Goal: Contribute content

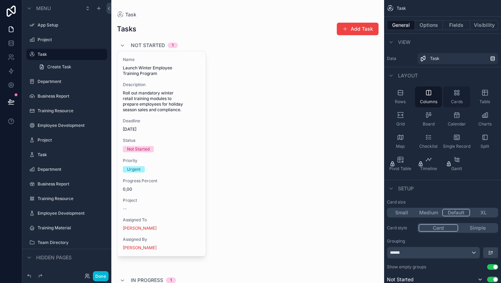
click at [455, 94] on icon "scrollable content" at bounding box center [456, 92] width 7 height 7
click at [484, 95] on icon "scrollable content" at bounding box center [484, 92] width 5 height 5
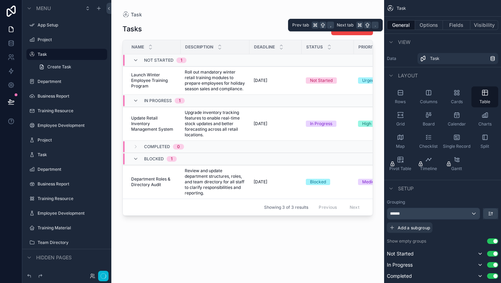
click at [399, 26] on button "General" at bounding box center [401, 25] width 28 height 10
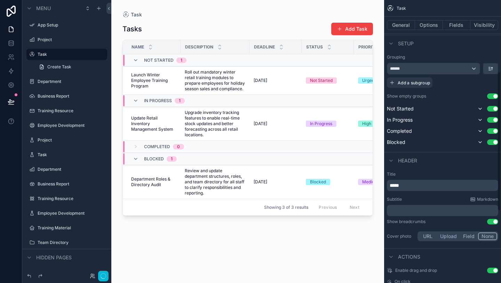
scroll to position [145, 0]
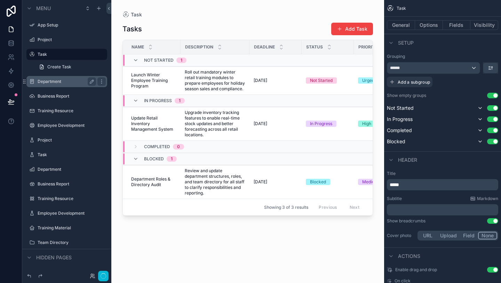
click at [53, 80] on label "Department" at bounding box center [66, 82] width 56 height 6
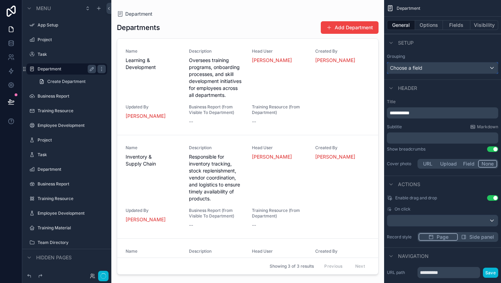
click at [410, 69] on span "Choose a field" at bounding box center [406, 68] width 32 height 6
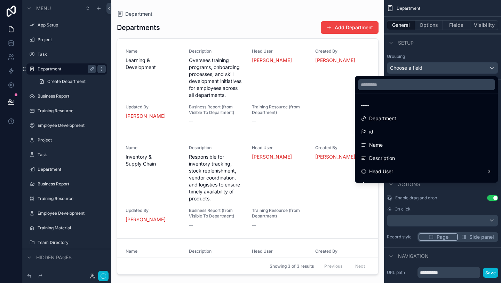
click at [410, 69] on div "scrollable content" at bounding box center [250, 141] width 501 height 283
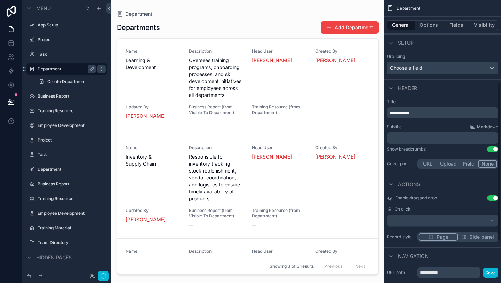
click at [410, 69] on span "Choose a field" at bounding box center [406, 68] width 32 height 6
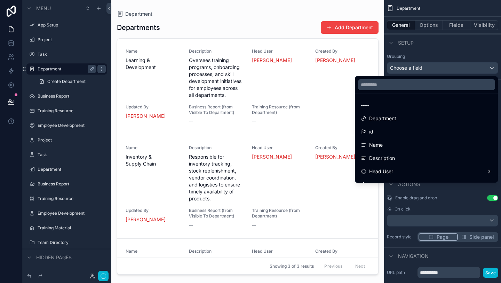
click at [410, 69] on div "scrollable content" at bounding box center [250, 141] width 501 height 283
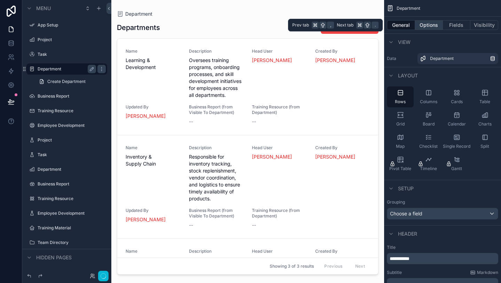
click at [435, 25] on button "Options" at bounding box center [429, 25] width 28 height 10
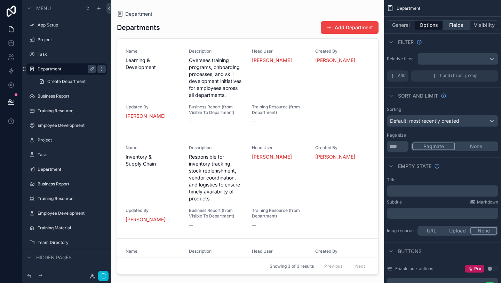
click at [460, 20] on button "Fields" at bounding box center [457, 25] width 28 height 10
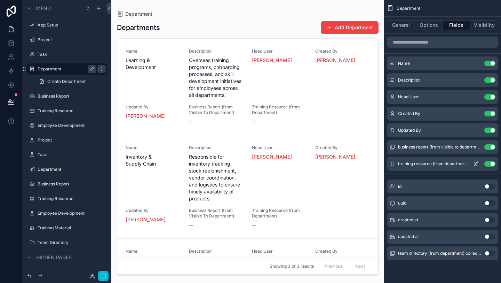
click at [487, 164] on button "Use setting" at bounding box center [489, 164] width 11 height 6
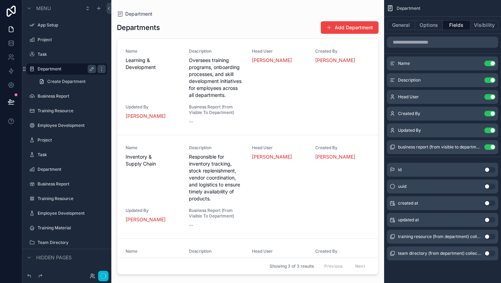
click at [487, 164] on div "id Use setting" at bounding box center [442, 169] width 111 height 14
click at [488, 236] on button "Use setting" at bounding box center [489, 236] width 11 height 6
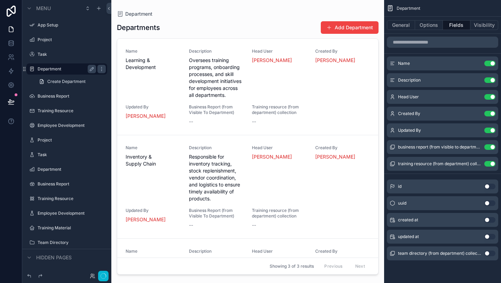
click at [488, 253] on button "Use setting" at bounding box center [489, 253] width 11 height 6
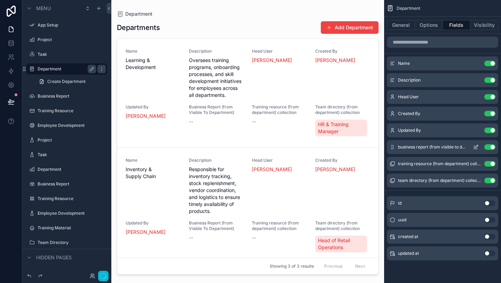
click at [489, 147] on button "Use setting" at bounding box center [489, 147] width 11 height 6
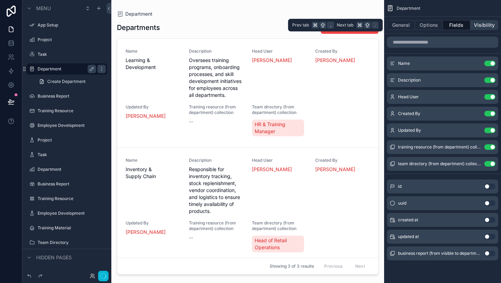
click at [480, 23] on button "Visibility" at bounding box center [484, 25] width 28 height 10
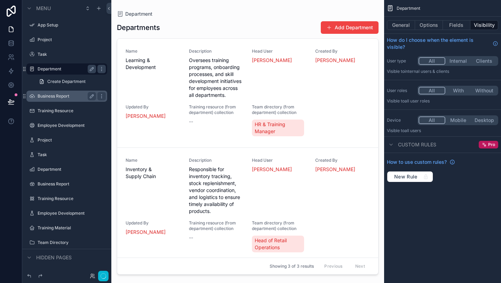
click at [51, 97] on label "Business Report" at bounding box center [66, 96] width 56 height 6
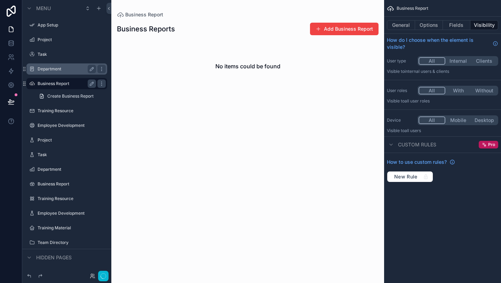
click at [322, 32] on div "scrollable content" at bounding box center [247, 57] width 273 height 115
click at [320, 31] on span "scrollable content" at bounding box center [319, 29] width 6 height 6
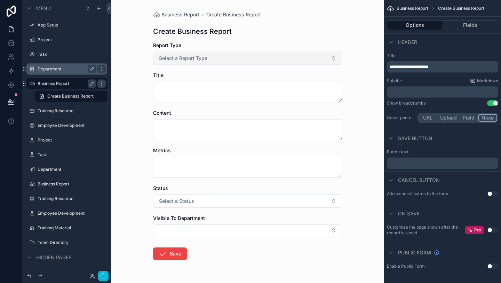
click at [240, 59] on button "Select a Report Type" at bounding box center [247, 57] width 189 height 13
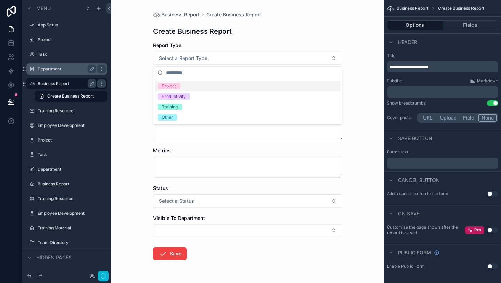
click at [275, 16] on div "Business Report Create Business Report" at bounding box center [247, 14] width 189 height 7
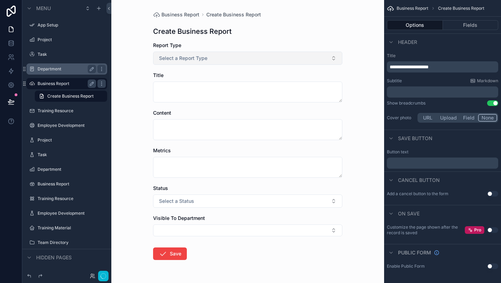
click at [282, 56] on button "Select a Report Type" at bounding box center [247, 57] width 189 height 13
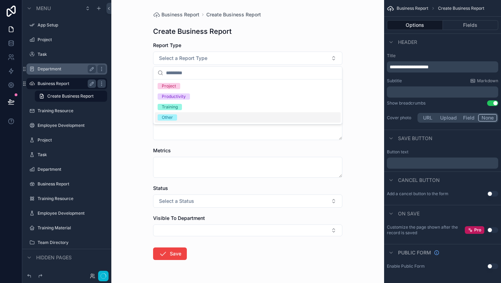
click at [228, 116] on div "Other" at bounding box center [248, 117] width 186 height 10
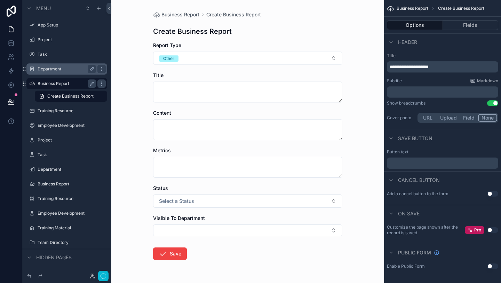
click at [490, 192] on button "Use setting" at bounding box center [492, 194] width 11 height 6
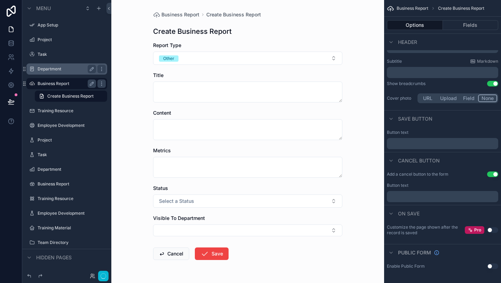
scroll to position [22, 0]
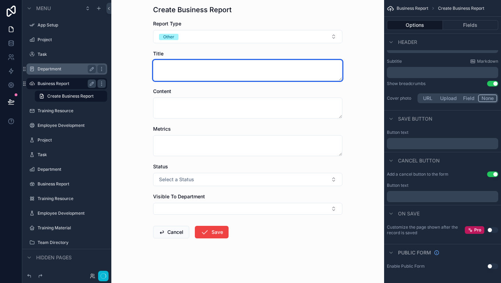
click at [289, 67] on textarea "scrollable content" at bounding box center [247, 70] width 189 height 21
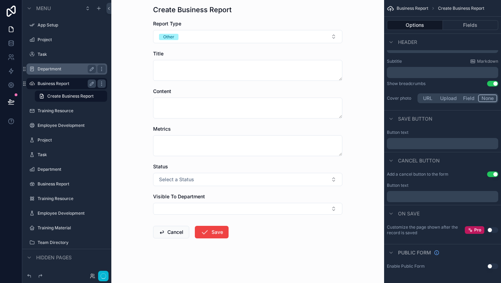
click at [288, 87] on form "Report Type Other Title Content Metrics Status Select a Status Visible To Depar…" at bounding box center [247, 151] width 189 height 262
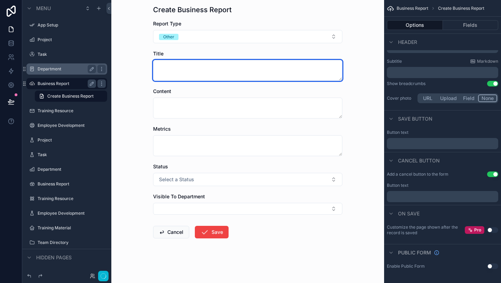
click at [297, 67] on textarea "scrollable content" at bounding box center [247, 70] width 189 height 21
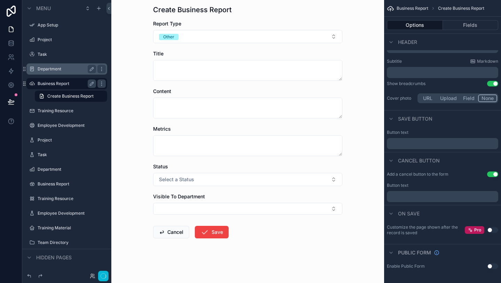
click at [227, 92] on div "Content" at bounding box center [247, 91] width 189 height 7
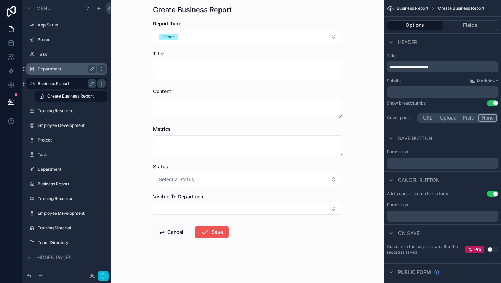
click at [212, 232] on button "Save" at bounding box center [212, 231] width 34 height 13
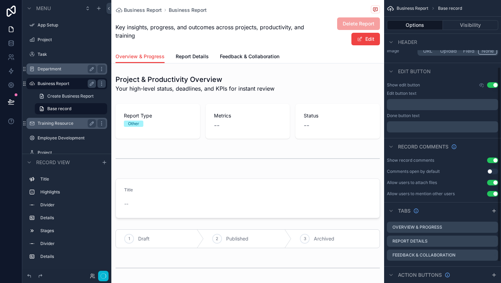
scroll to position [97, 0]
click at [493, 170] on button "Use setting" at bounding box center [492, 171] width 11 height 6
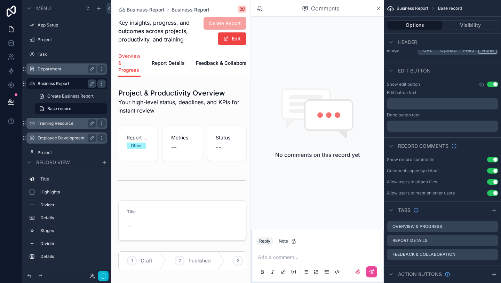
click at [74, 141] on div "Employee Development" at bounding box center [67, 138] width 58 height 8
click at [73, 141] on div "Employee Development" at bounding box center [67, 138] width 58 height 8
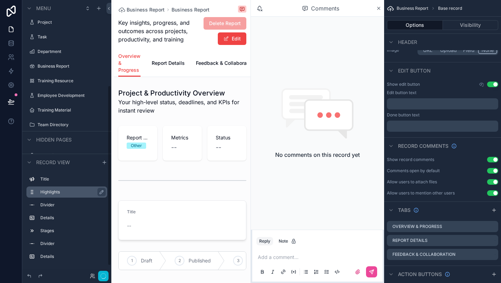
scroll to position [144, 0]
